Goal: Information Seeking & Learning: Learn about a topic

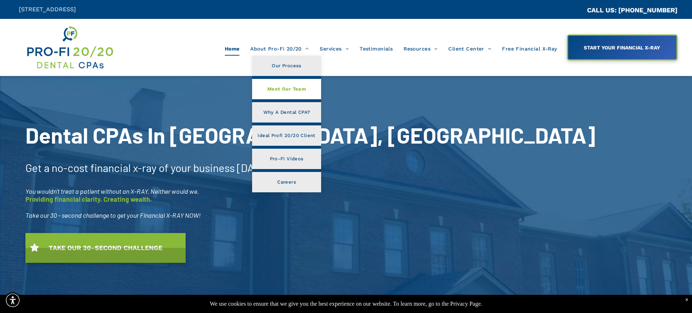
click at [291, 84] on span "Meet Our Team" at bounding box center [286, 88] width 39 height 9
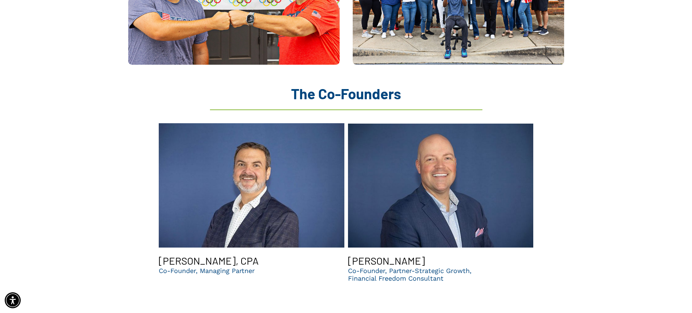
scroll to position [654, 0]
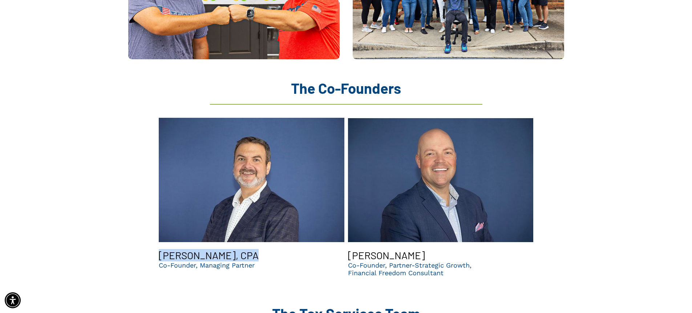
drag, startPoint x: 154, startPoint y: 235, endPoint x: 243, endPoint y: 232, distance: 89.4
copy h3 "[PERSON_NAME], CPA"
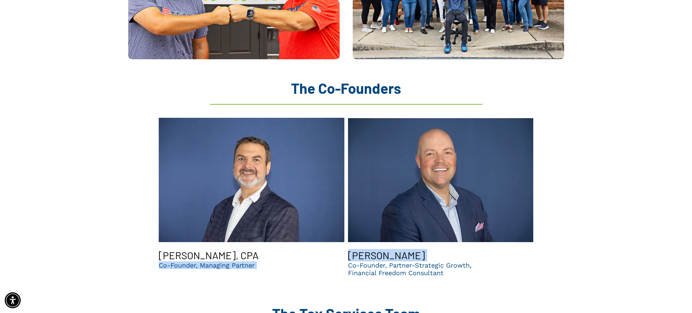
drag, startPoint x: 417, startPoint y: 234, endPoint x: 342, endPoint y: 237, distance: 75.6
click at [342, 237] on div "[PERSON_NAME], CPA Co-Founder, Managing Partner [PERSON_NAME] Co-Founder, Partn…" at bounding box center [346, 198] width 378 height 169
click at [476, 304] on h2 "The Tax Services Team" at bounding box center [346, 312] width 663 height 17
copy h3 "[PERSON_NAME]"
drag, startPoint x: 402, startPoint y: 235, endPoint x: 349, endPoint y: 235, distance: 52.7
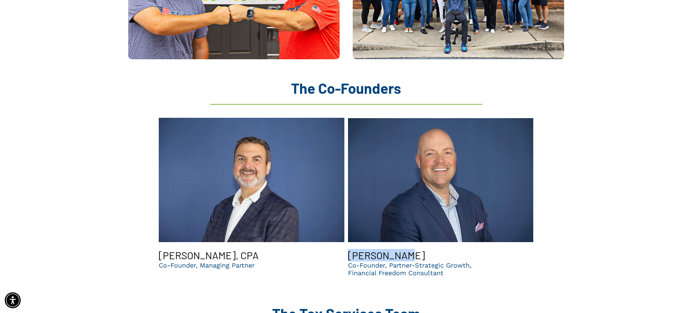
click at [349, 243] on span "[PERSON_NAME] Co-Founder, Partner-Strategic Growth, Financial Freedom Consultant" at bounding box center [441, 262] width 186 height 39
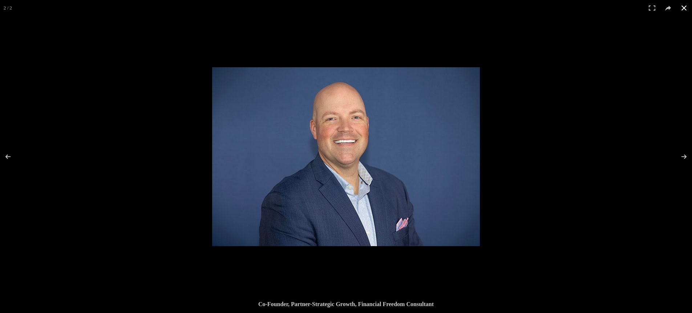
click at [685, 7] on button at bounding box center [684, 8] width 16 height 16
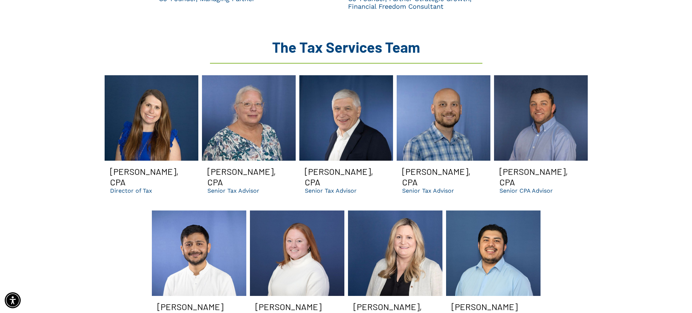
scroll to position [921, 0]
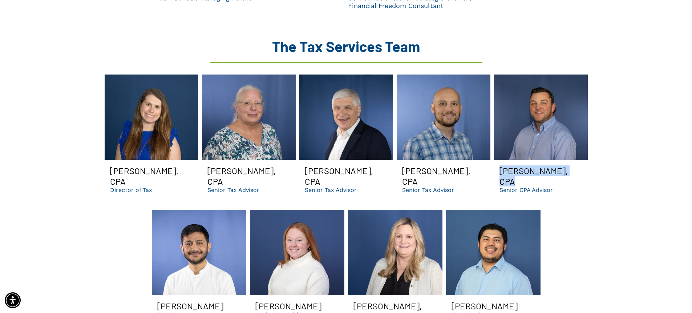
drag, startPoint x: 577, startPoint y: 149, endPoint x: 500, endPoint y: 150, distance: 77.4
click at [500, 160] on span "[PERSON_NAME], CPA Senior CPA Advisor Button" at bounding box center [541, 179] width 94 height 39
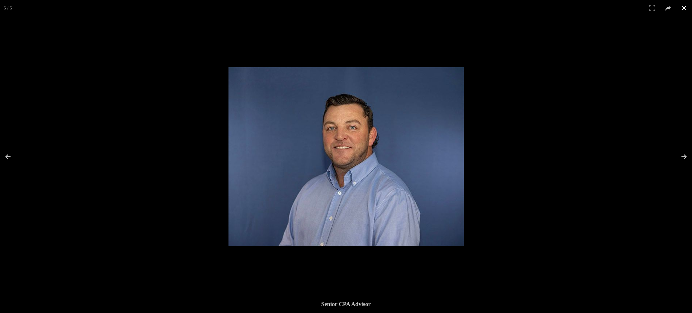
click at [682, 10] on button at bounding box center [684, 8] width 16 height 16
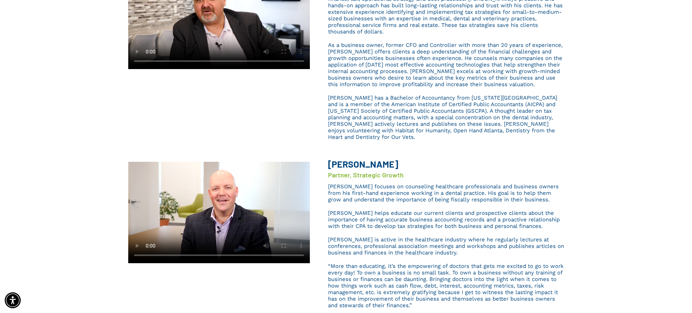
scroll to position [51, 0]
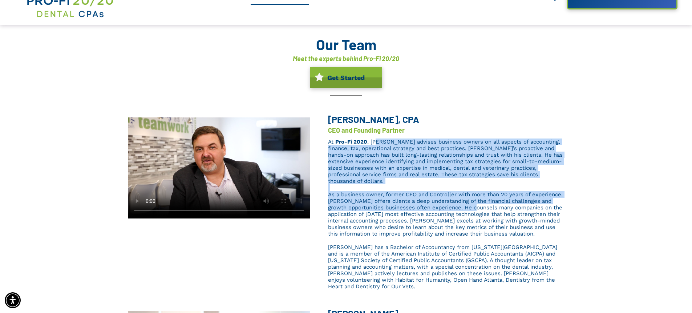
drag, startPoint x: 376, startPoint y: 141, endPoint x: 478, endPoint y: 201, distance: 119.2
click at [478, 201] on div "At Pro-Fi 2020 , [PERSON_NAME] advises business owners on all aspects of accoun…" at bounding box center [446, 214] width 236 height 153
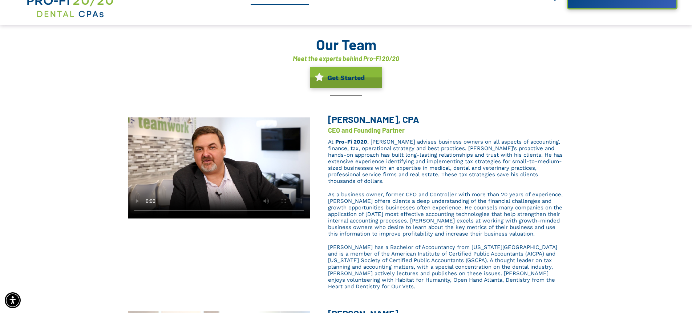
drag, startPoint x: 478, startPoint y: 201, endPoint x: 490, endPoint y: 187, distance: 17.8
click at [478, 201] on span "As a business owner, former CFO and Controller with more than 20 years of exper…" at bounding box center [445, 214] width 235 height 46
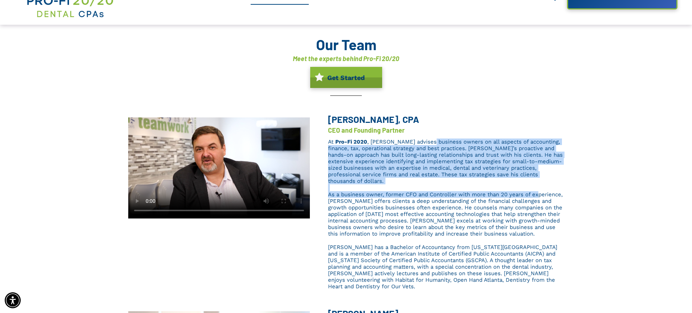
drag, startPoint x: 431, startPoint y: 144, endPoint x: 539, endPoint y: 186, distance: 116.3
click at [538, 186] on div "At Pro-Fi 2020 , [PERSON_NAME] advises business owners on all aspects of accoun…" at bounding box center [446, 214] width 236 height 153
click at [539, 191] on span "As a business owner, former CFO and Controller with more than 20 years of exper…" at bounding box center [445, 214] width 235 height 46
drag, startPoint x: 341, startPoint y: 144, endPoint x: 467, endPoint y: 184, distance: 131.6
click at [467, 184] on div "At Pro-Fi 2020 , [PERSON_NAME] advises business owners on all aspects of accoun…" at bounding box center [446, 214] width 236 height 153
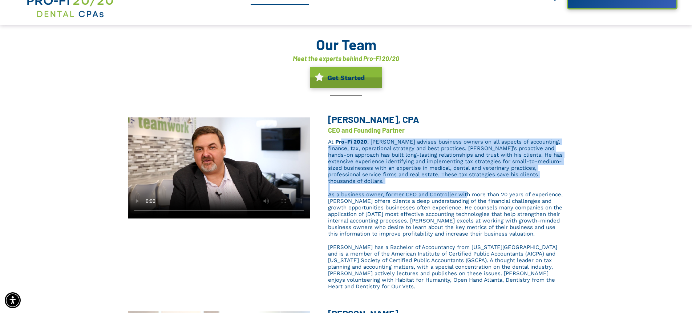
click at [467, 191] on span "As a business owner, former CFO and Controller with more than 20 years of exper…" at bounding box center [445, 214] width 235 height 46
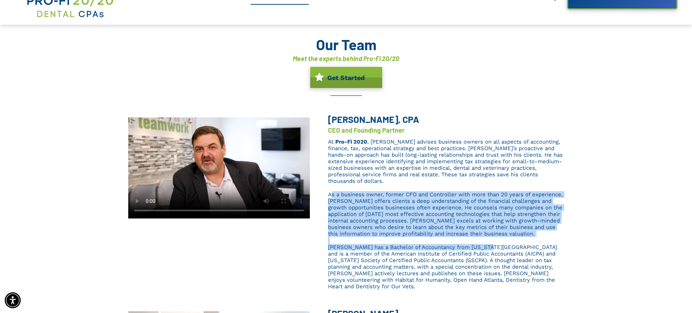
drag, startPoint x: 330, startPoint y: 187, endPoint x: 484, endPoint y: 237, distance: 161.8
click at [484, 237] on div "At Pro-Fi 2020 , [PERSON_NAME] advises business owners on all aspects of accoun…" at bounding box center [446, 214] width 236 height 153
click at [484, 244] on span "[PERSON_NAME] has a Bachelor of Accountancy from [US_STATE][GEOGRAPHIC_DATA] an…" at bounding box center [442, 267] width 229 height 46
drag, startPoint x: 339, startPoint y: 189, endPoint x: 471, endPoint y: 231, distance: 138.0
click at [471, 231] on div "At Pro-Fi 2020 , [PERSON_NAME] advises business owners on all aspects of accoun…" at bounding box center [446, 214] width 236 height 153
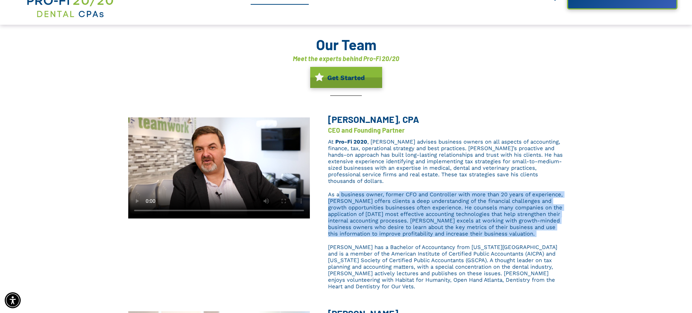
click at [471, 237] on p at bounding box center [446, 240] width 236 height 7
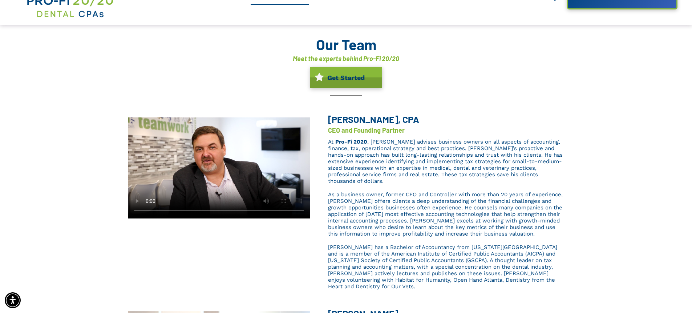
scroll to position [0, 0]
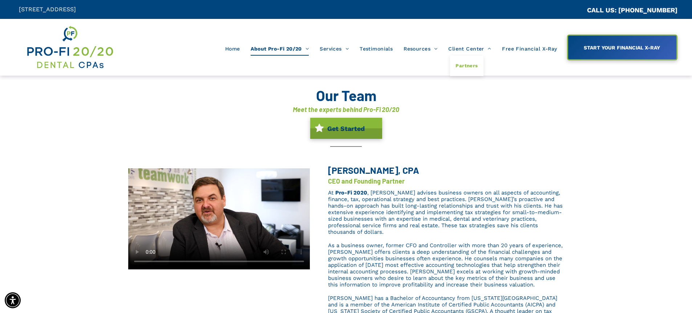
click at [470, 61] on span "Partners" at bounding box center [467, 65] width 22 height 9
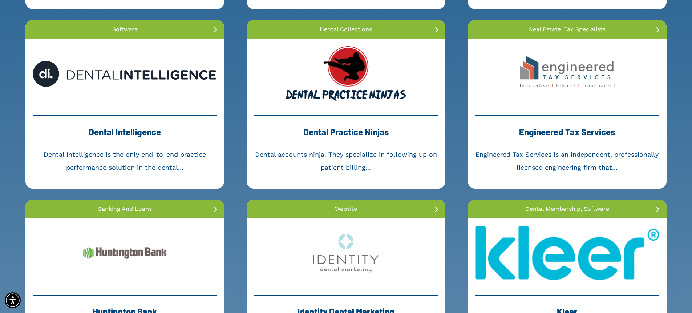
scroll to position [505, 0]
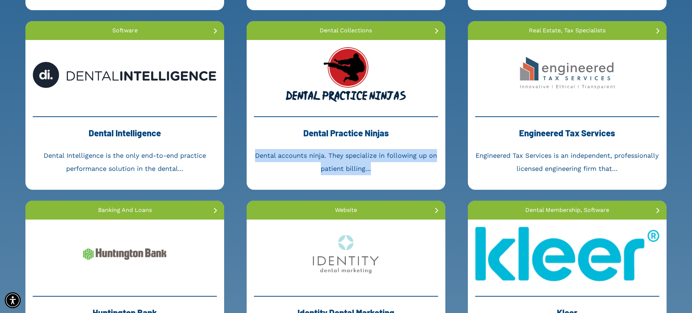
drag, startPoint x: 257, startPoint y: 155, endPoint x: 381, endPoint y: 167, distance: 124.2
click at [381, 167] on div "Dental accounts ninja. They specialize in following up on patient billing..." at bounding box center [346, 162] width 184 height 26
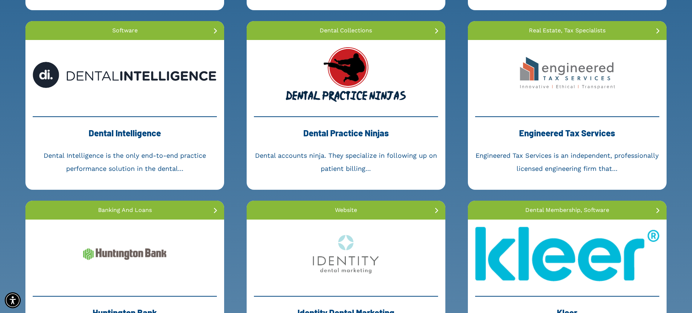
click at [357, 30] on link at bounding box center [346, 30] width 199 height 19
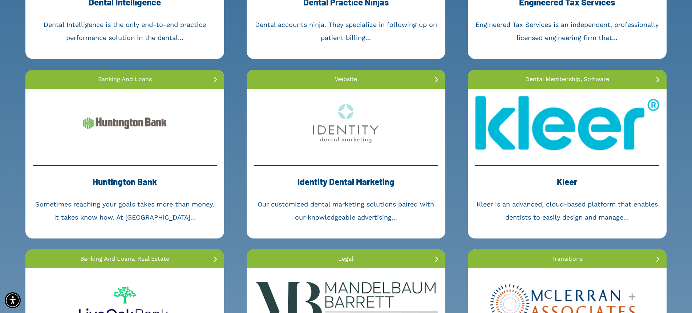
scroll to position [730, 0]
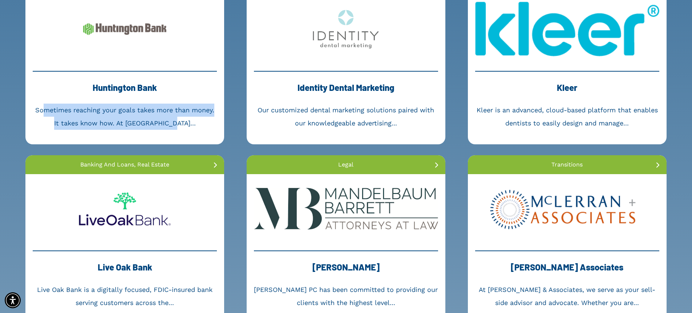
drag, startPoint x: 45, startPoint y: 113, endPoint x: 208, endPoint y: 122, distance: 162.6
click at [208, 122] on div "Sometimes reaching your goals takes more than money. It takes know how. At Hunt…" at bounding box center [125, 117] width 184 height 26
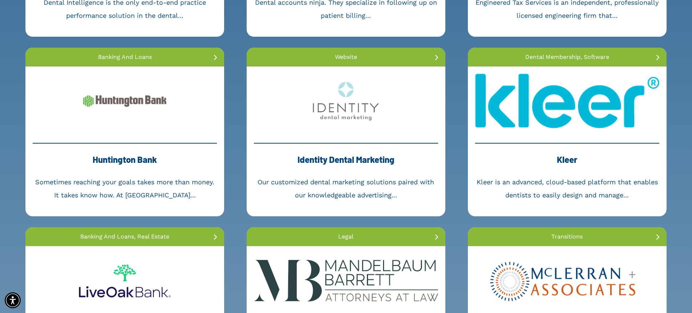
scroll to position [658, 0]
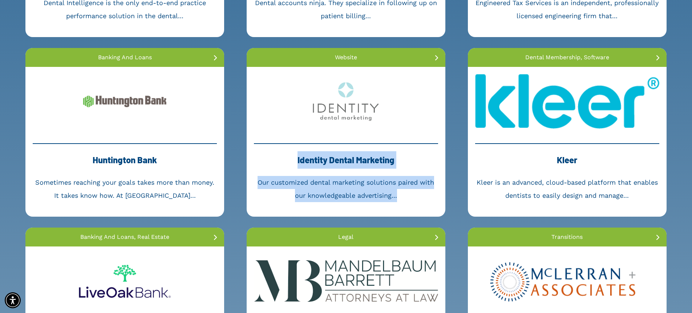
drag, startPoint x: 291, startPoint y: 161, endPoint x: 403, endPoint y: 192, distance: 116.2
click at [403, 192] on div "Identity Dental Marketing Our customized dental marketing solutions paired with…" at bounding box center [346, 172] width 184 height 59
click at [403, 192] on div "Our customized dental marketing solutions paired with our knowledgeable adverti…" at bounding box center [346, 189] width 184 height 26
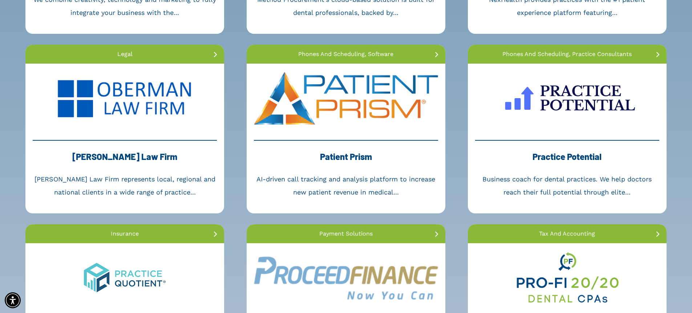
scroll to position [1201, 0]
